Goal: Task Accomplishment & Management: Use online tool/utility

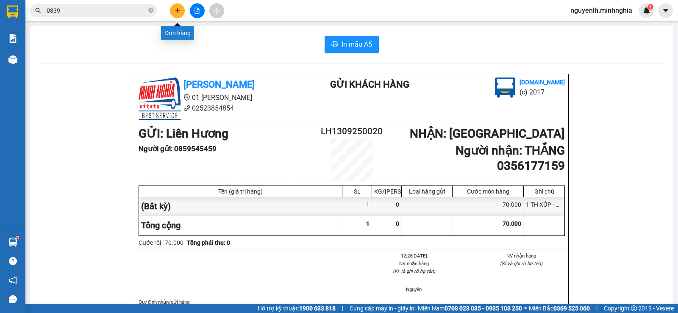
click at [183, 12] on button at bounding box center [177, 10] width 15 height 15
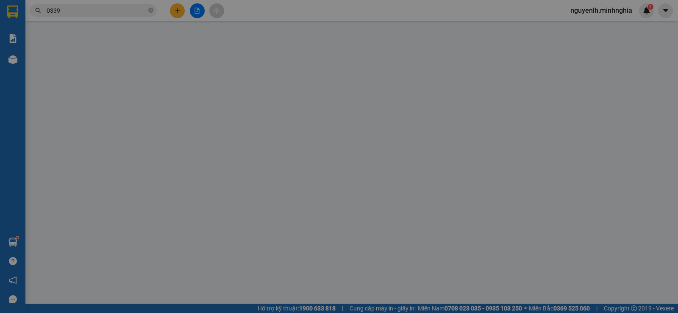
click at [181, 12] on span "Yêu cầu xuất hóa đơn điện tử" at bounding box center [141, 14] width 89 height 7
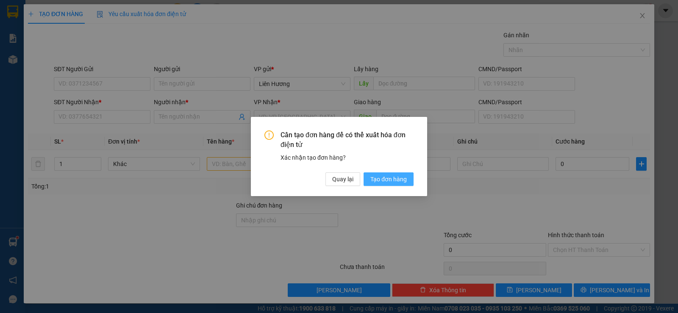
drag, startPoint x: 391, startPoint y: 176, endPoint x: 273, endPoint y: 170, distance: 118.0
click at [390, 176] on span "Tạo đơn hàng" at bounding box center [389, 179] width 36 height 9
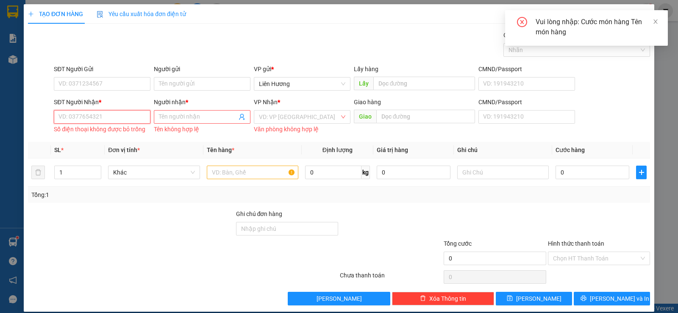
click at [84, 120] on input "SĐT Người Nhận *" at bounding box center [102, 117] width 97 height 14
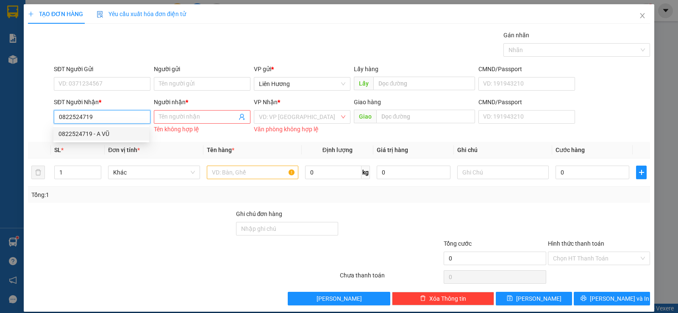
type input "0822524719"
click at [98, 126] on div "0822524719 0822524719 - A VŨ" at bounding box center [101, 134] width 96 height 17
click at [104, 119] on input "0822524719" at bounding box center [102, 117] width 97 height 14
click at [98, 142] on div "0822524719 0822524719 - A VŨ" at bounding box center [101, 134] width 96 height 17
drag, startPoint x: 101, startPoint y: 115, endPoint x: 100, endPoint y: 134, distance: 19.1
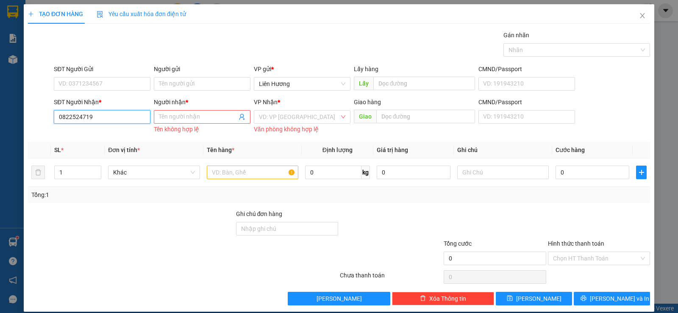
click at [101, 116] on input "0822524719" at bounding box center [102, 117] width 97 height 14
click at [101, 132] on div "0822524719 - A VŨ" at bounding box center [102, 133] width 86 height 9
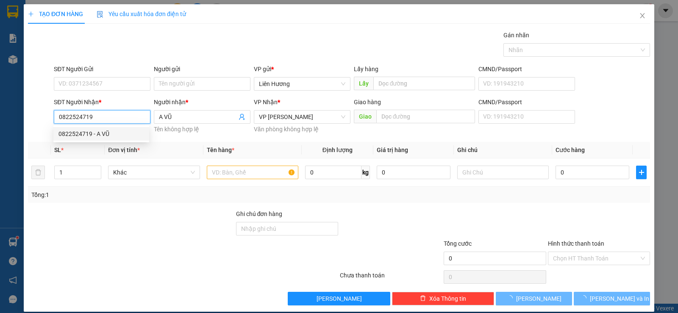
type input "A VŨ"
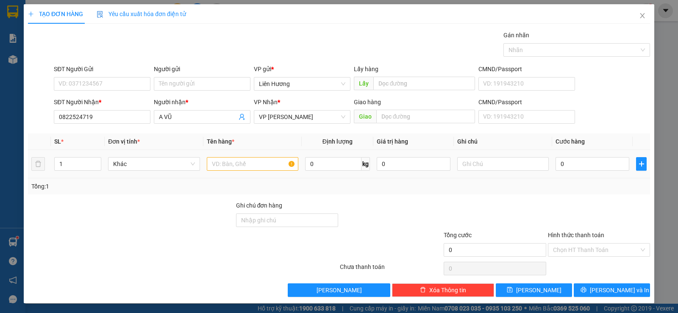
click at [243, 177] on td at bounding box center [253, 164] width 98 height 28
click at [243, 165] on input "text" at bounding box center [253, 164] width 92 height 14
click at [477, 164] on input "text" at bounding box center [504, 164] width 92 height 14
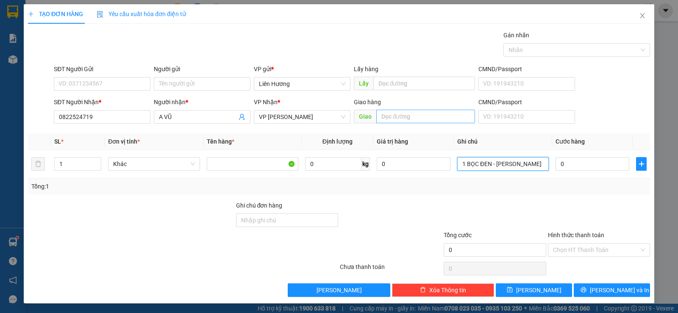
type input "1 BỌC ĐEN - [PERSON_NAME]"
type input "2"
type input "20"
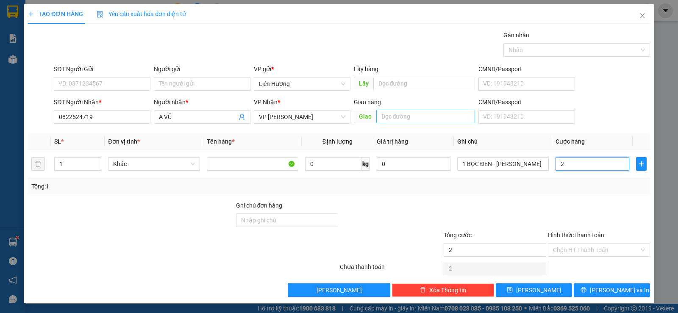
type input "20"
type input "20.000"
click at [608, 248] on input "Hình thức thanh toán" at bounding box center [596, 250] width 86 height 13
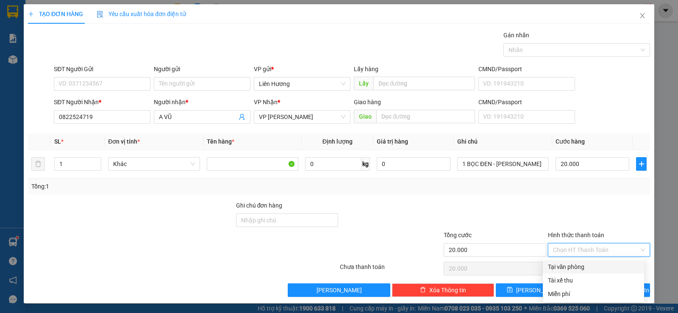
click at [592, 266] on div "Tại văn phòng" at bounding box center [593, 266] width 91 height 9
type input "0"
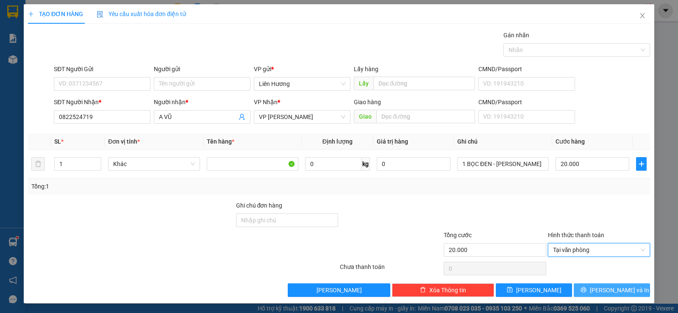
click at [587, 289] on icon "printer" at bounding box center [584, 290] width 6 height 6
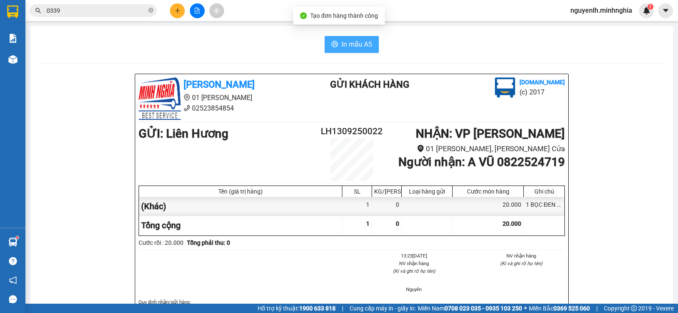
click at [342, 40] on span "In mẫu A5" at bounding box center [357, 44] width 31 height 11
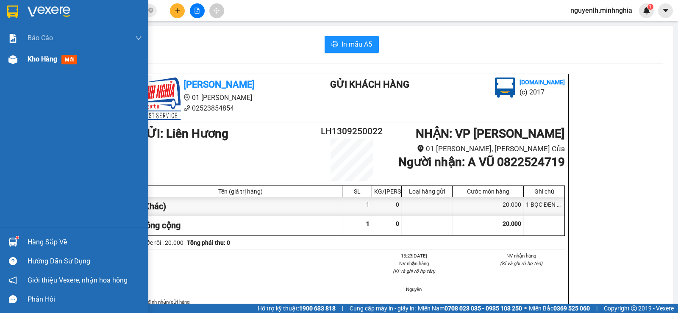
click at [24, 53] on div "Kho hàng mới" at bounding box center [74, 59] width 148 height 21
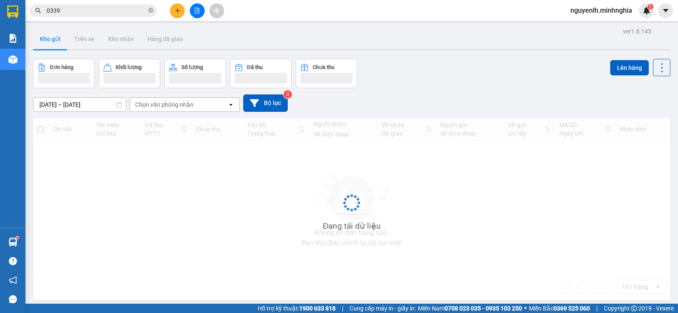
scroll to position [39, 0]
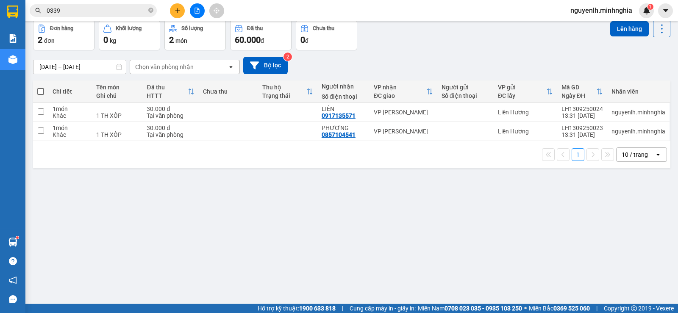
click at [44, 91] on span at bounding box center [40, 91] width 7 height 7
click at [41, 87] on input "checkbox" at bounding box center [41, 87] width 0 height 0
checkbox input "true"
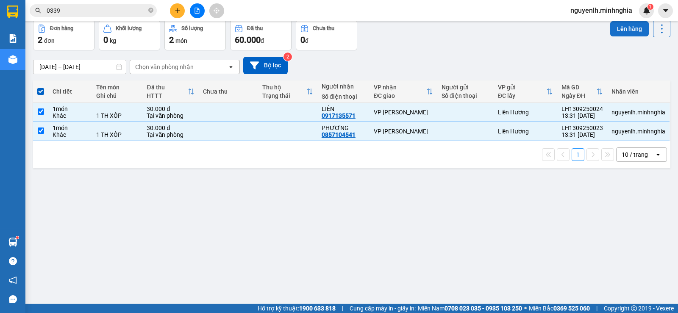
click at [632, 33] on button "Lên hàng" at bounding box center [630, 28] width 39 height 15
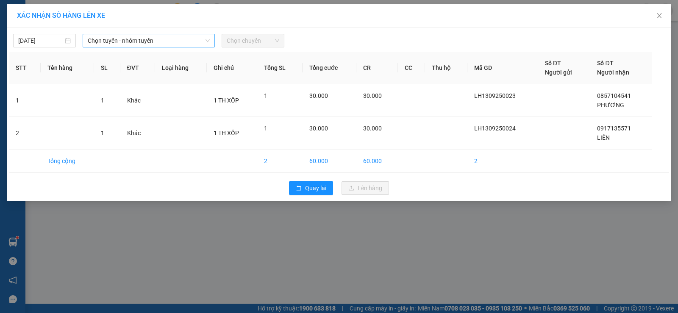
click at [103, 41] on span "Chọn tuyến - nhóm tuyến" at bounding box center [149, 40] width 122 height 13
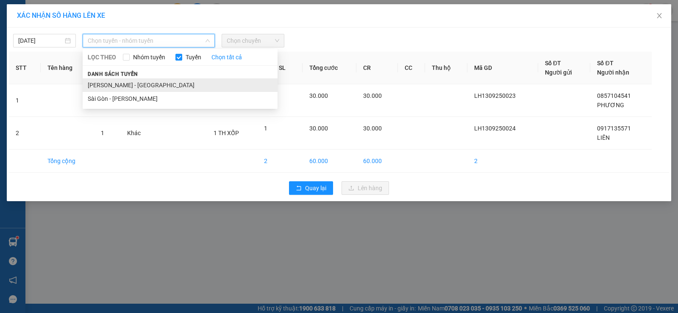
drag, startPoint x: 116, startPoint y: 85, endPoint x: 185, endPoint y: 90, distance: 69.3
click at [117, 85] on li "[PERSON_NAME] - [GEOGRAPHIC_DATA]" at bounding box center [180, 85] width 195 height 14
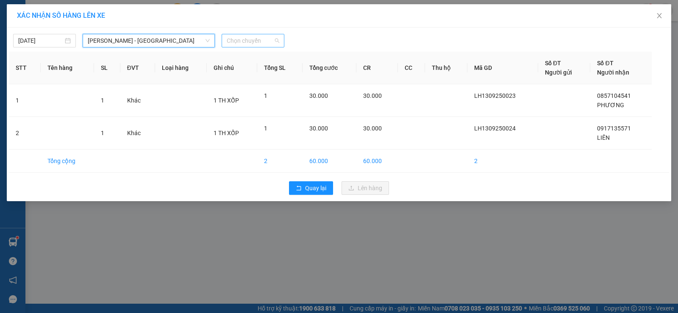
click at [265, 45] on span "Chọn chuyến" at bounding box center [253, 40] width 53 height 13
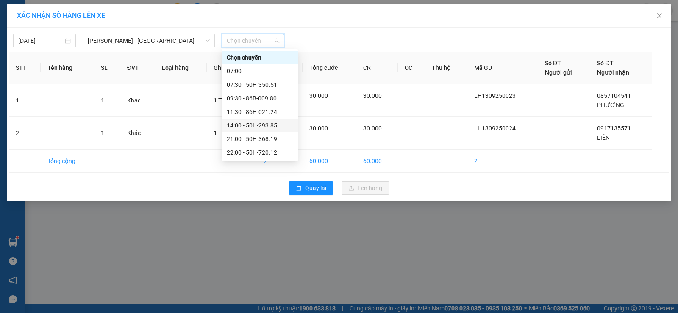
click at [257, 125] on div "14:00 - 50H-293.85" at bounding box center [260, 125] width 66 height 9
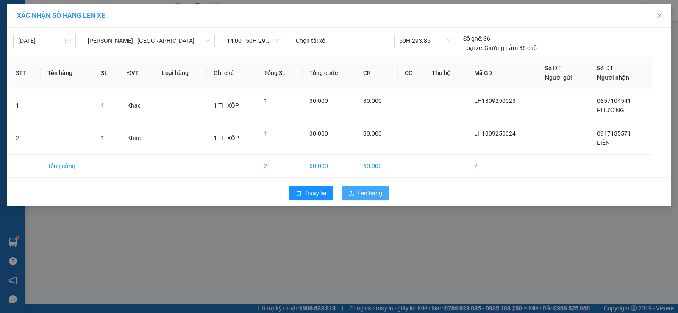
click at [362, 192] on span "Lên hàng" at bounding box center [370, 193] width 25 height 9
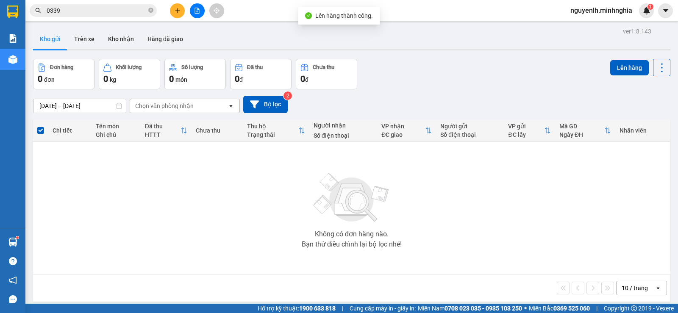
click at [195, 13] on icon "file-add" at bounding box center [197, 11] width 6 height 6
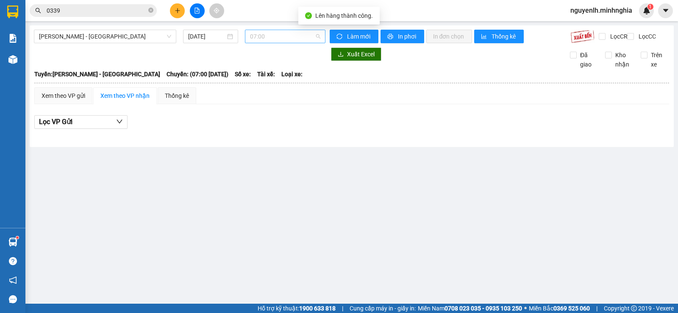
click at [272, 36] on span "07:00" at bounding box center [285, 36] width 70 height 13
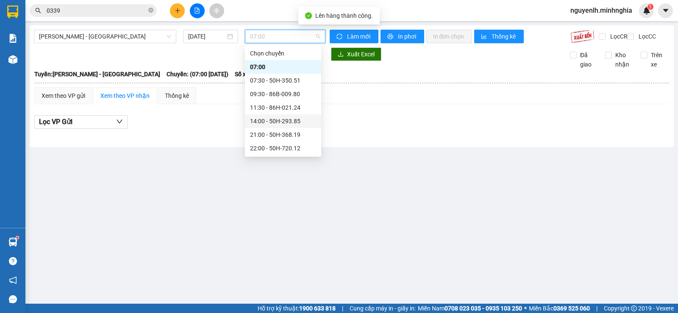
click at [287, 121] on div "14:00 - 50H-293.85" at bounding box center [283, 121] width 66 height 9
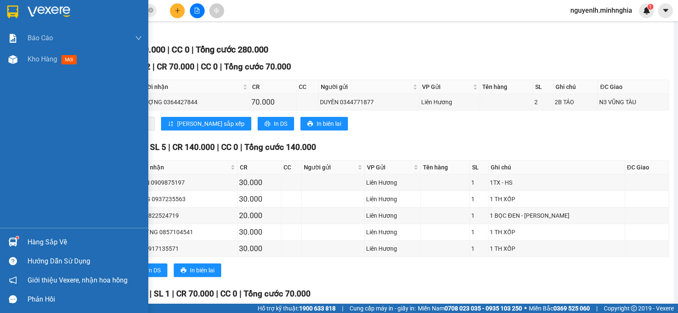
scroll to position [48, 0]
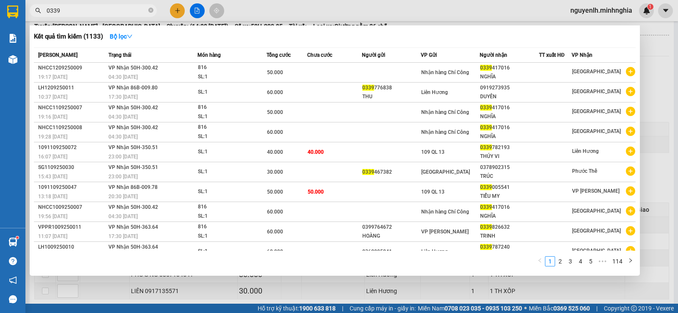
click at [129, 10] on input "0339" at bounding box center [97, 10] width 100 height 9
type input "0"
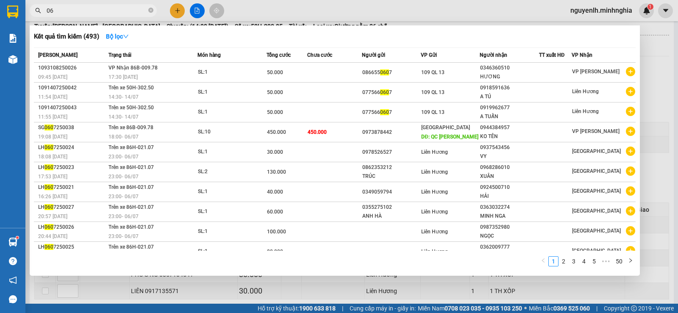
type input "0"
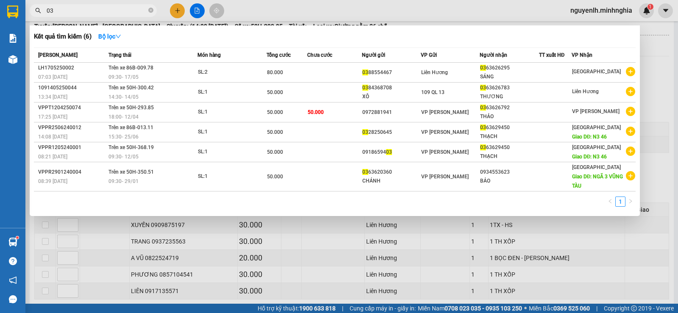
type input "0"
type input "347"
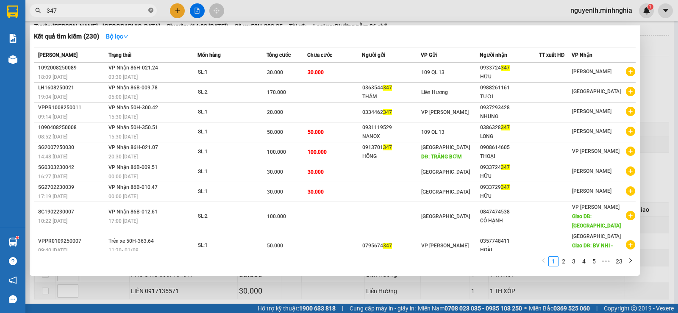
click at [151, 7] on span at bounding box center [150, 11] width 5 height 8
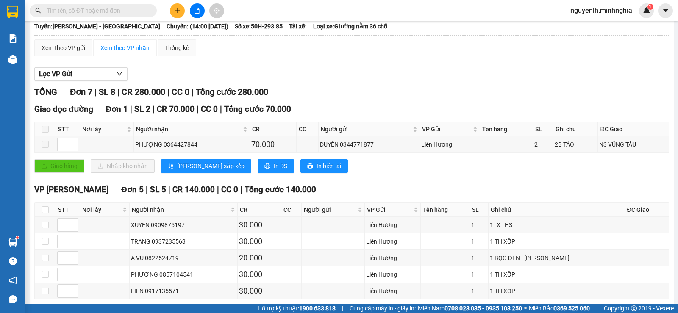
scroll to position [0, 0]
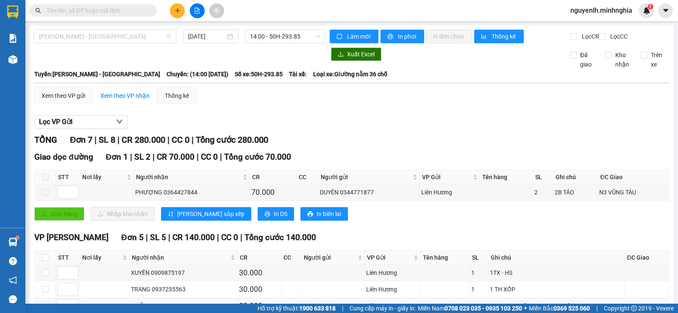
drag, startPoint x: 75, startPoint y: 36, endPoint x: 76, endPoint y: 75, distance: 39.0
click at [75, 38] on span "[PERSON_NAME] - [GEOGRAPHIC_DATA]" at bounding box center [105, 36] width 132 height 13
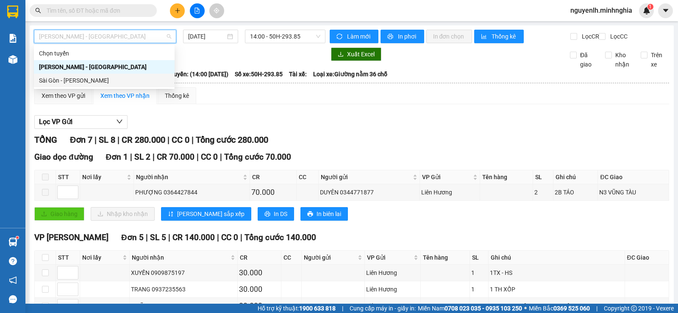
click at [81, 82] on div "Sài Gòn - [PERSON_NAME]" at bounding box center [104, 80] width 131 height 9
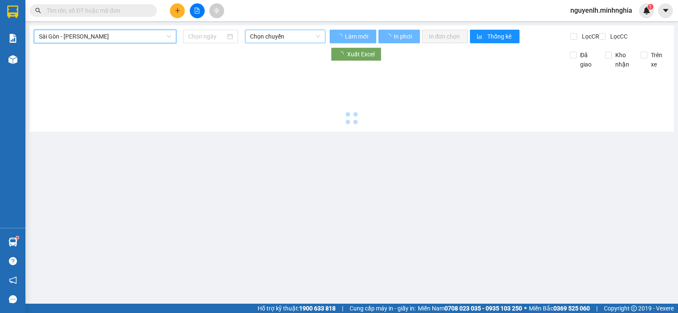
type input "[DATE]"
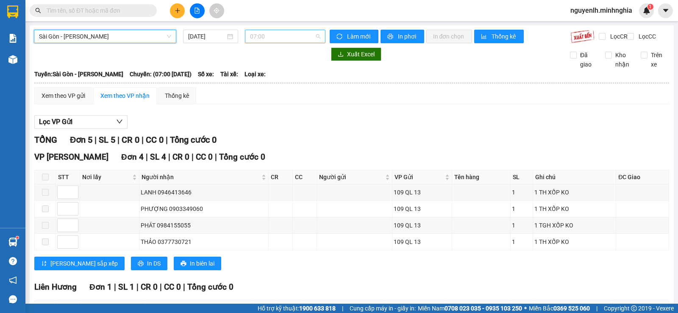
click at [258, 36] on span "07:00" at bounding box center [285, 36] width 70 height 13
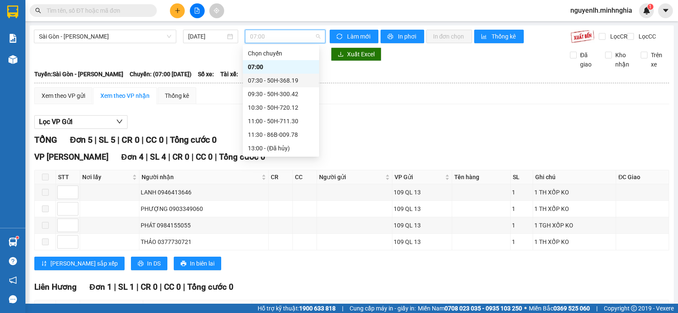
click at [271, 81] on div "07:30 - 50H-368.19" at bounding box center [281, 80] width 66 height 9
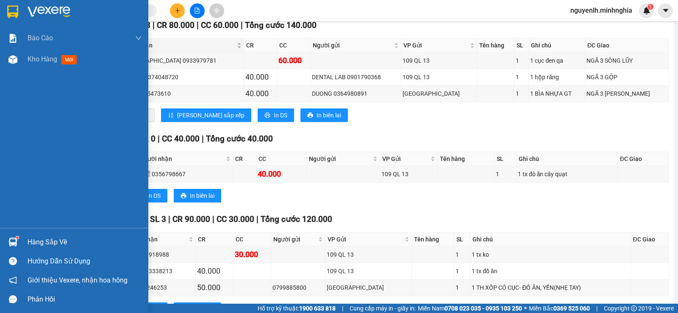
scroll to position [89, 0]
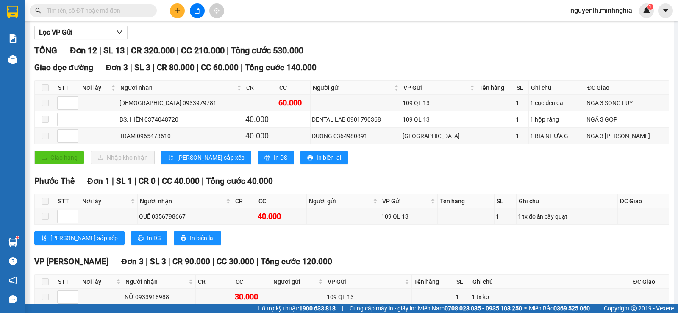
click at [109, 8] on input "text" at bounding box center [97, 10] width 100 height 9
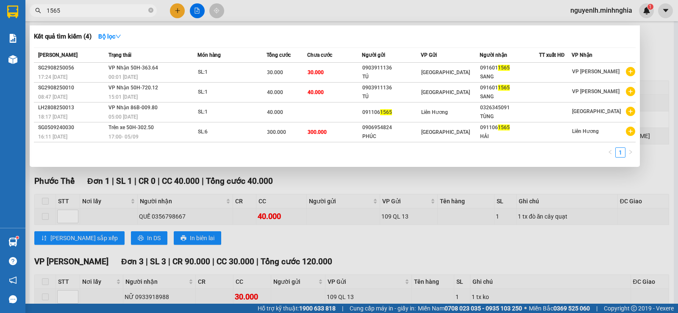
type input "1565"
click at [152, 10] on icon "close-circle" at bounding box center [150, 10] width 5 height 5
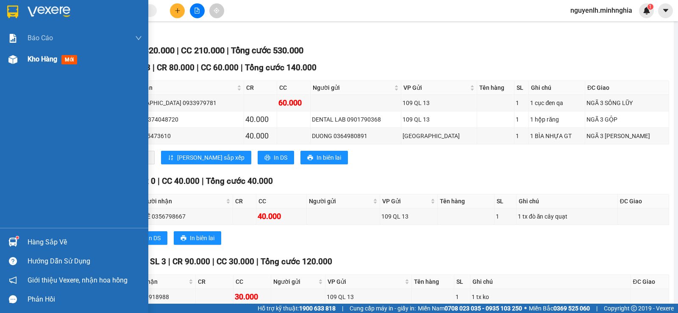
click at [15, 58] on img at bounding box center [12, 59] width 9 height 9
